Goal: Find contact information: Find contact information

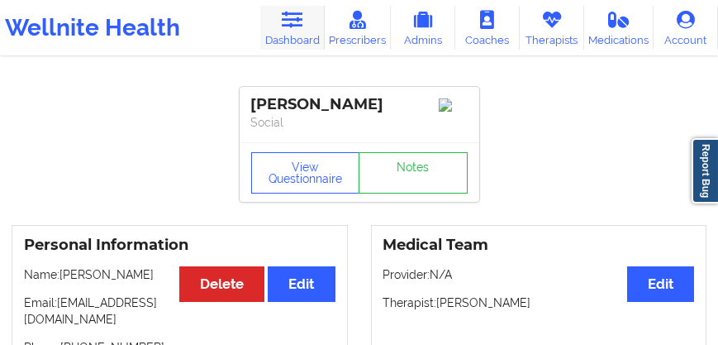
click at [300, 26] on icon at bounding box center [291, 20] width 21 height 18
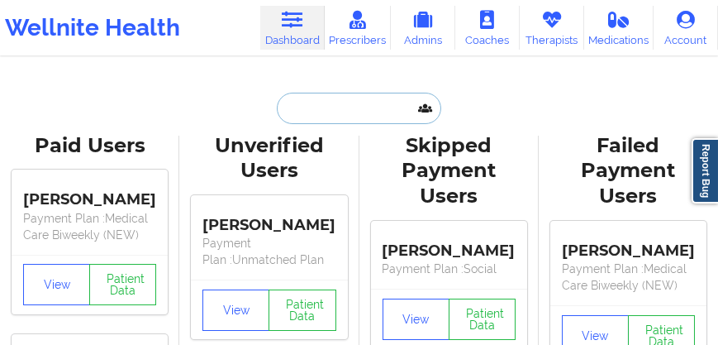
click at [318, 103] on input "text" at bounding box center [359, 108] width 164 height 31
paste input "[PERSON_NAME]"
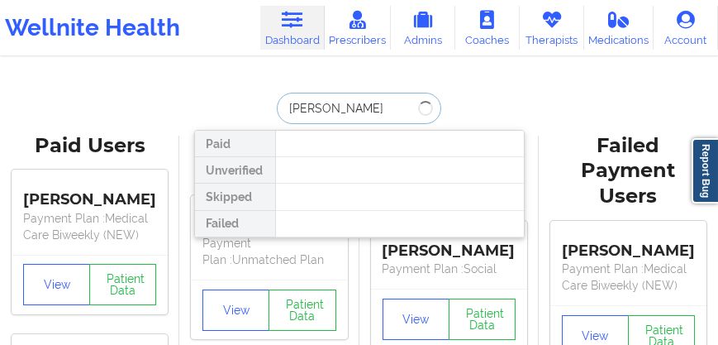
type input "[PERSON_NAME]"
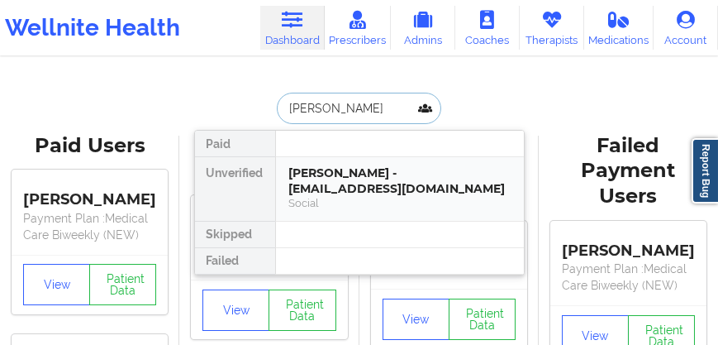
click at [352, 176] on div "[PERSON_NAME] - [EMAIL_ADDRESS][DOMAIN_NAME]" at bounding box center [400, 180] width 222 height 31
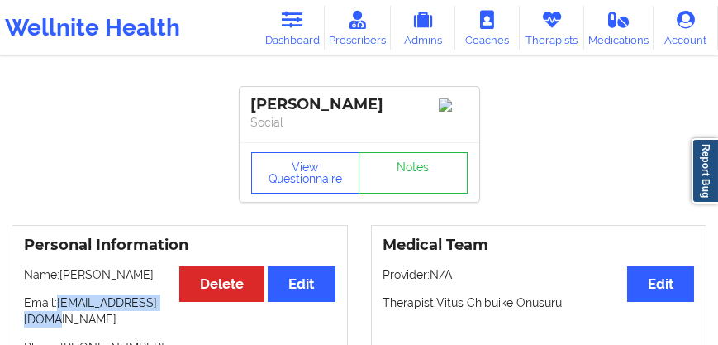
drag, startPoint x: 152, startPoint y: 323, endPoint x: 19, endPoint y: 322, distance: 133.1
click at [19, 200] on div "Personal Information Edit Delete Name: [PERSON_NAME] Email: [EMAIL_ADDRESS][DOM…" at bounding box center [180, 338] width 336 height 227
copy p "[EMAIL_ADDRESS][DOMAIN_NAME]"
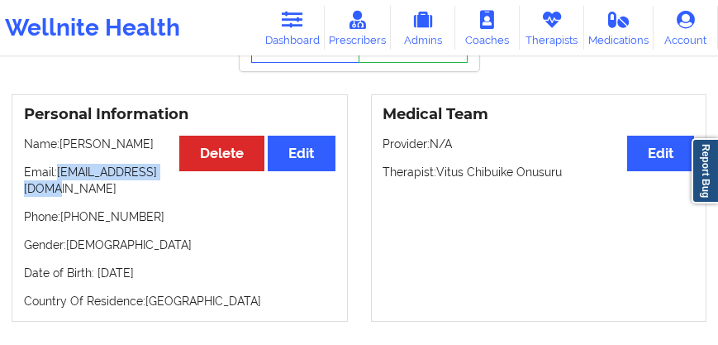
scroll to position [141, 0]
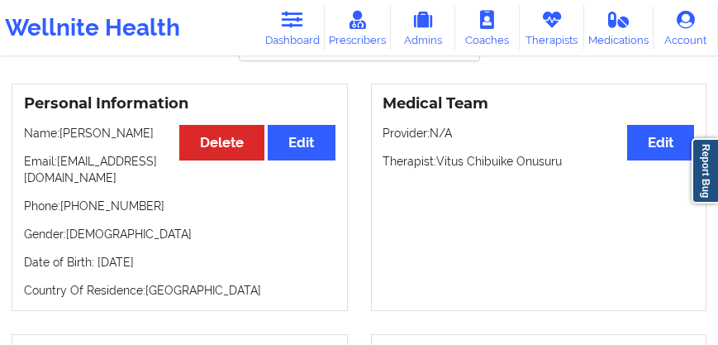
click at [138, 200] on div "Personal Information Edit Delete Name: [PERSON_NAME] Email: [EMAIL_ADDRESS][DOM…" at bounding box center [180, 197] width 336 height 227
drag, startPoint x: 137, startPoint y: 183, endPoint x: 71, endPoint y: 128, distance: 85.7
click at [26, 177] on p "Email: [EMAIL_ADDRESS][DOMAIN_NAME]" at bounding box center [180, 169] width 312 height 33
copy p "[EMAIL_ADDRESS][DOMAIN_NAME]"
click at [291, 28] on icon at bounding box center [291, 20] width 21 height 18
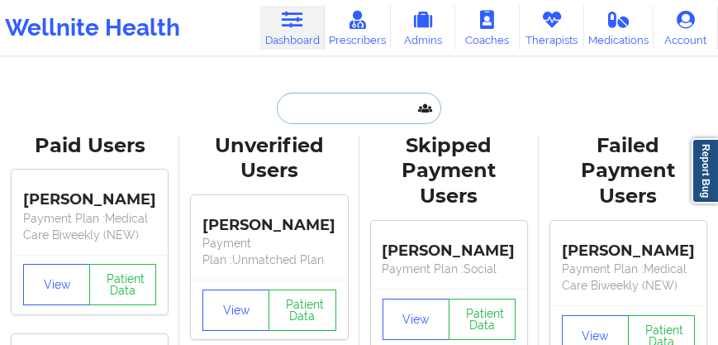
click at [292, 108] on input "text" at bounding box center [359, 108] width 164 height 31
paste input "[PERSON_NAME]"
type input "[PERSON_NAME]"
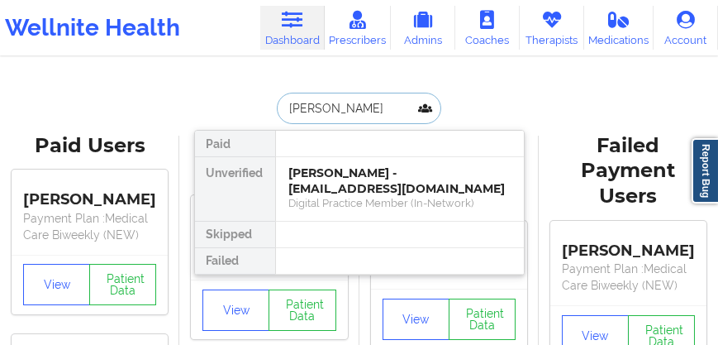
click at [326, 187] on div "[PERSON_NAME] - [EMAIL_ADDRESS][DOMAIN_NAME]" at bounding box center [400, 180] width 222 height 31
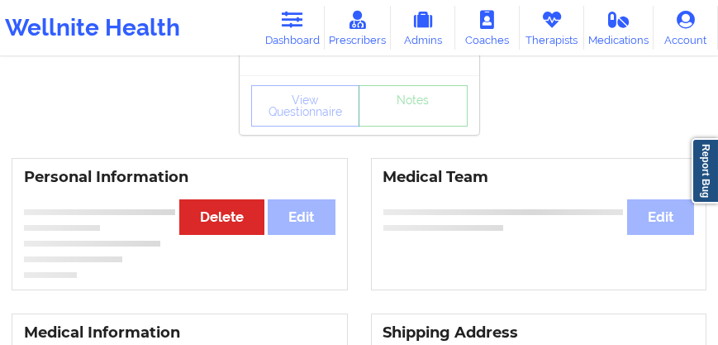
scroll to position [94, 0]
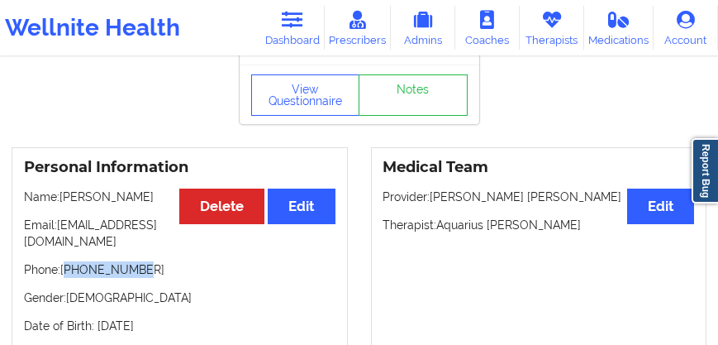
drag, startPoint x: 141, startPoint y: 266, endPoint x: 68, endPoint y: 274, distance: 73.1
click at [68, 200] on p "Phone: [PHONE_NUMBER]" at bounding box center [180, 269] width 312 height 17
copy p "19043825452"
click at [299, 31] on link "Dashboard" at bounding box center [292, 28] width 64 height 44
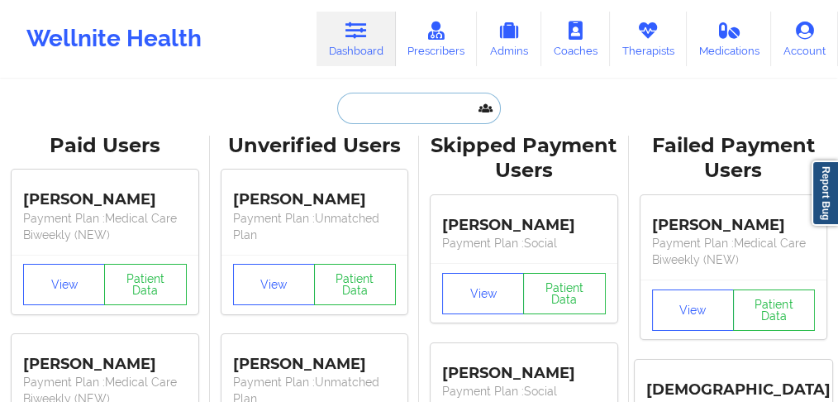
click at [361, 105] on input "text" at bounding box center [419, 108] width 164 height 31
paste input "[PERSON_NAME]"
type input "[PERSON_NAME]"
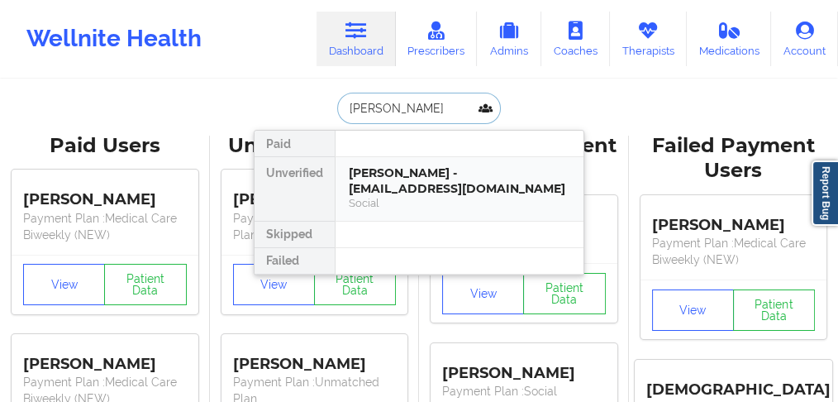
click at [408, 174] on div "[PERSON_NAME] - [EMAIL_ADDRESS][DOMAIN_NAME]" at bounding box center [460, 180] width 222 height 31
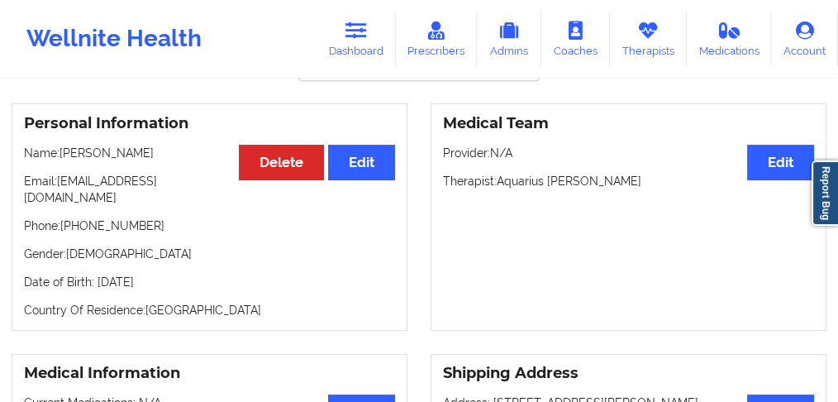
scroll to position [110, 0]
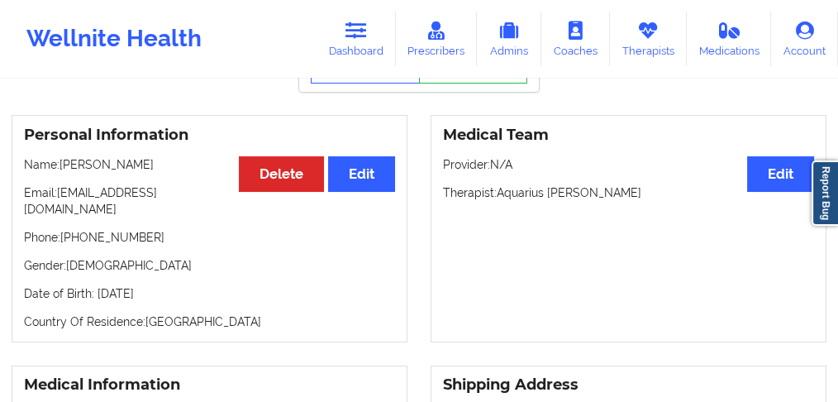
click at [88, 200] on p "Phone: [PHONE_NUMBER]" at bounding box center [209, 237] width 371 height 17
copy p "14253728714"
drag, startPoint x: 131, startPoint y: 169, endPoint x: 63, endPoint y: 169, distance: 67.8
click at [63, 169] on p "Name: [PERSON_NAME]" at bounding box center [209, 164] width 371 height 17
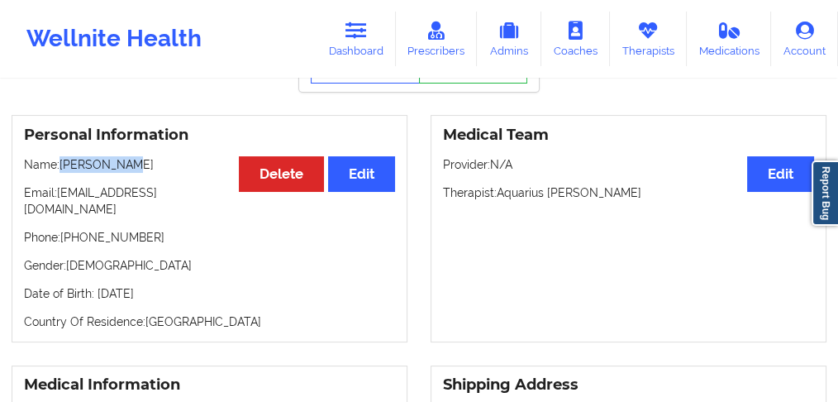
copy p "[PERSON_NAME]"
click at [355, 46] on link "Dashboard" at bounding box center [356, 39] width 79 height 55
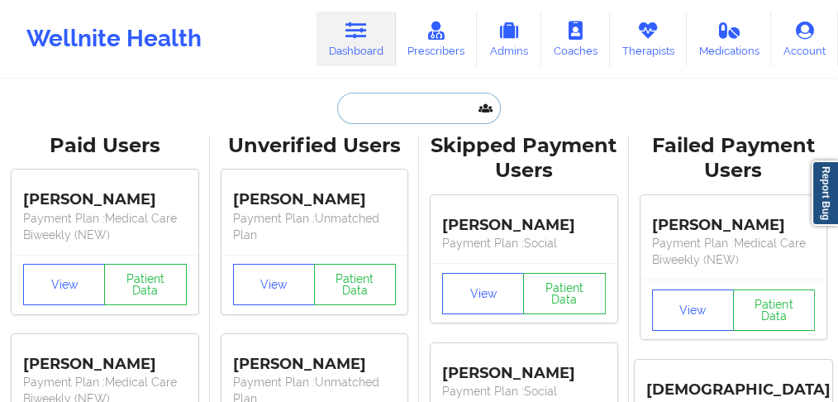
click at [367, 98] on input "text" at bounding box center [419, 108] width 164 height 31
paste input "Colon"
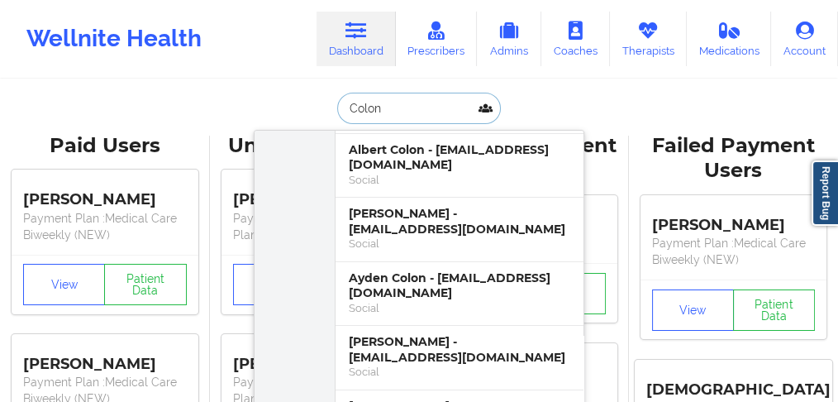
scroll to position [275, 0]
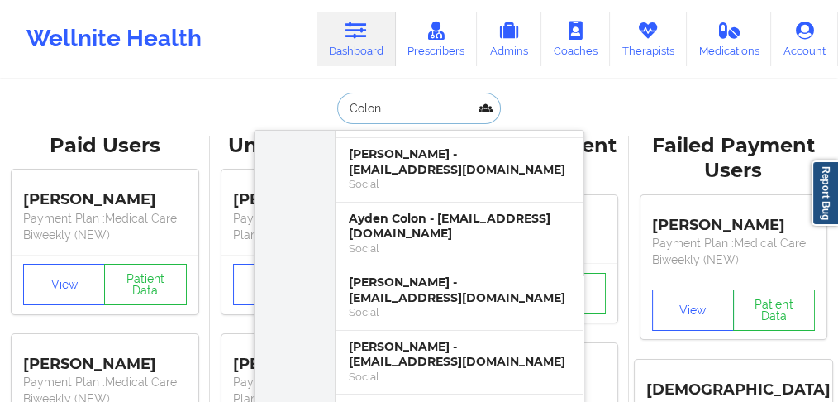
click at [346, 107] on input "Colon" at bounding box center [419, 108] width 164 height 31
type input "[PERSON_NAME]"
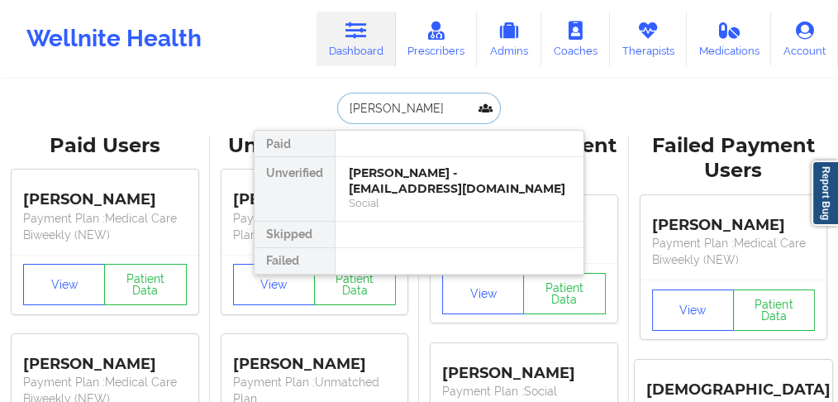
scroll to position [0, 0]
click at [365, 176] on div "[PERSON_NAME] - [EMAIL_ADDRESS][DOMAIN_NAME]" at bounding box center [460, 180] width 222 height 31
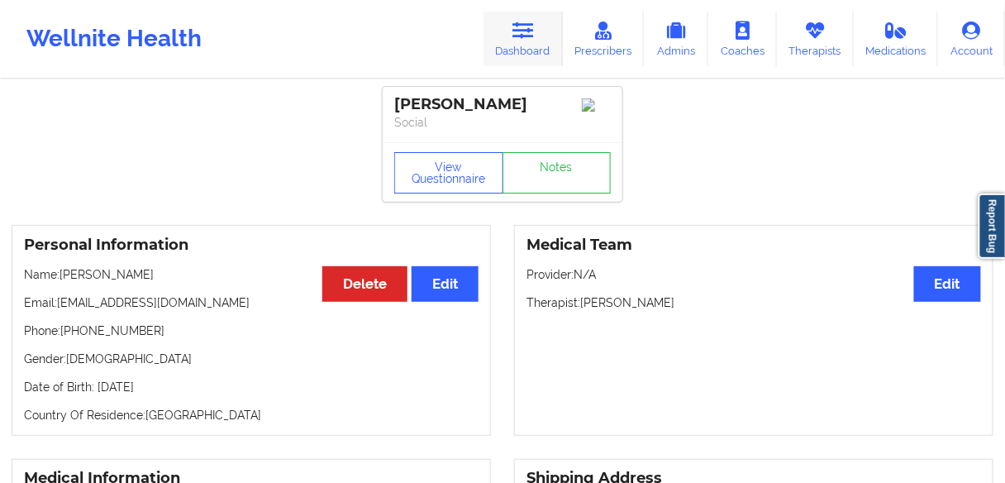
drag, startPoint x: 533, startPoint y: 38, endPoint x: 531, endPoint y: 49, distance: 11.0
click at [418, 38] on icon at bounding box center [523, 30] width 21 height 18
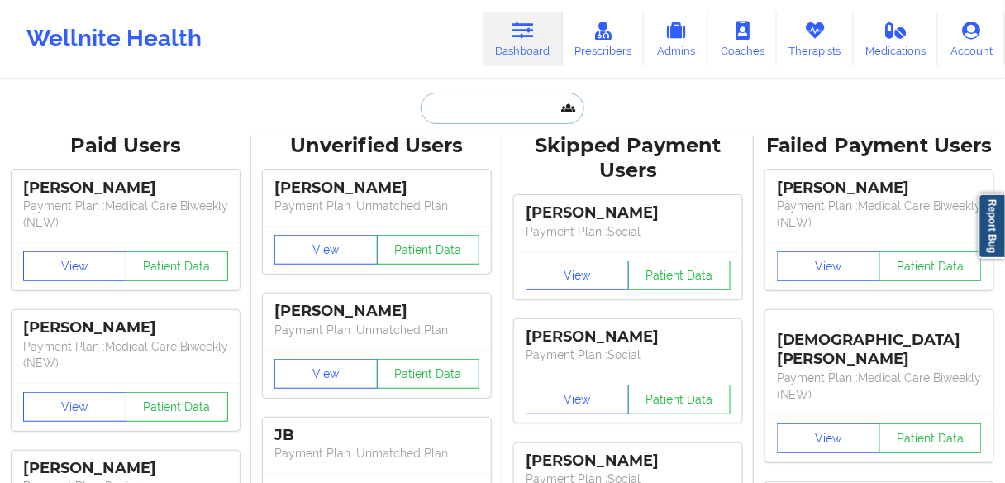
click at [418, 114] on input "text" at bounding box center [503, 108] width 164 height 31
paste input "[PERSON_NAME]"
type input "[PERSON_NAME]"
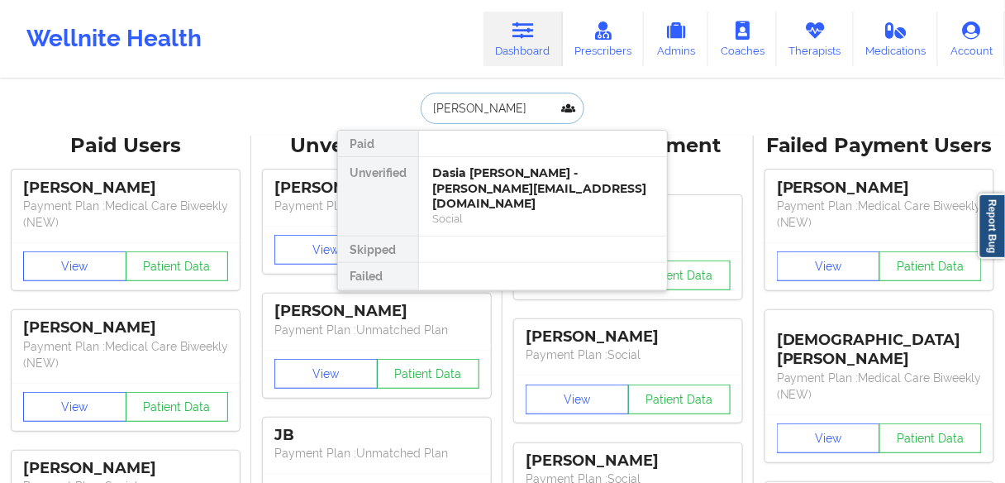
click at [418, 176] on div "Dasia [PERSON_NAME] - [PERSON_NAME][EMAIL_ADDRESS][DOMAIN_NAME]" at bounding box center [543, 188] width 222 height 46
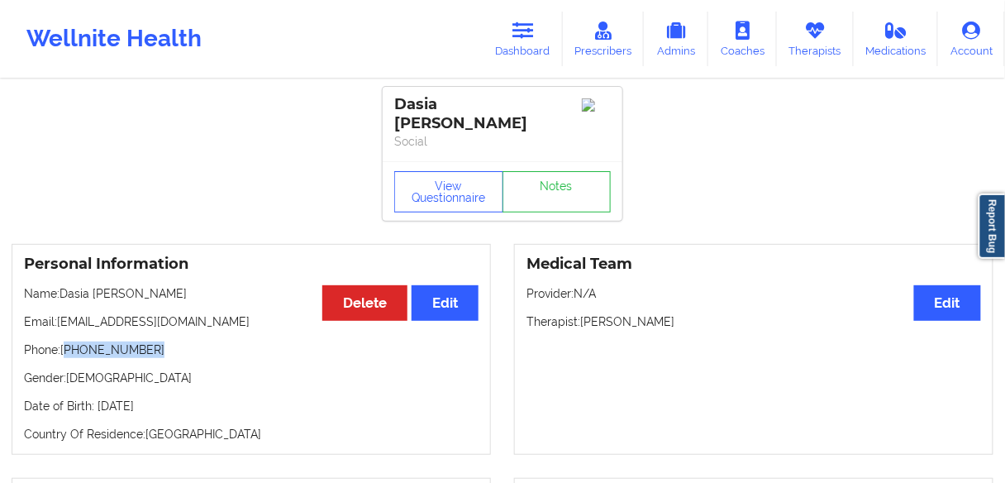
drag, startPoint x: 153, startPoint y: 350, endPoint x: 66, endPoint y: 351, distance: 86.8
click at [66, 200] on p "Phone: [PHONE_NUMBER]" at bounding box center [251, 349] width 455 height 17
copy p "[PHONE_NUMBER]"
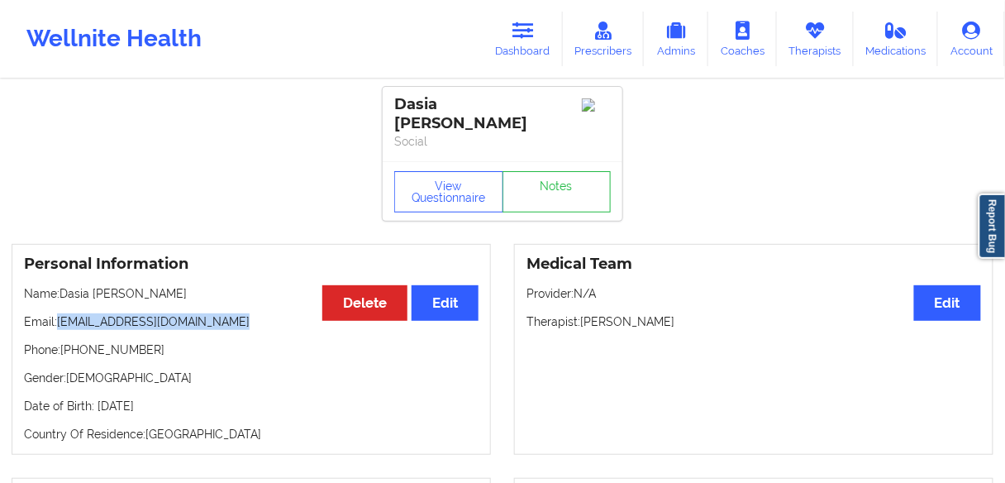
drag, startPoint x: 240, startPoint y: 322, endPoint x: 59, endPoint y: 322, distance: 181.1
click at [59, 200] on p "Email: [EMAIL_ADDRESS][DOMAIN_NAME]" at bounding box center [251, 321] width 455 height 17
copy p "[EMAIL_ADDRESS][DOMAIN_NAME]"
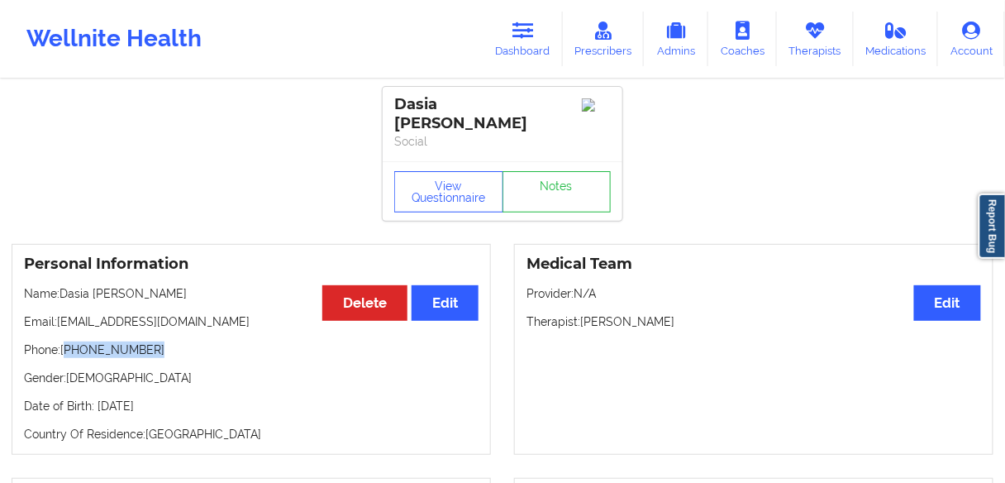
drag, startPoint x: 163, startPoint y: 346, endPoint x: 80, endPoint y: 347, distance: 82.7
click at [67, 200] on p "Phone: [PHONE_NUMBER]" at bounding box center [251, 349] width 455 height 17
copy p "[PHONE_NUMBER]"
